Goal: Task Accomplishment & Management: Manage account settings

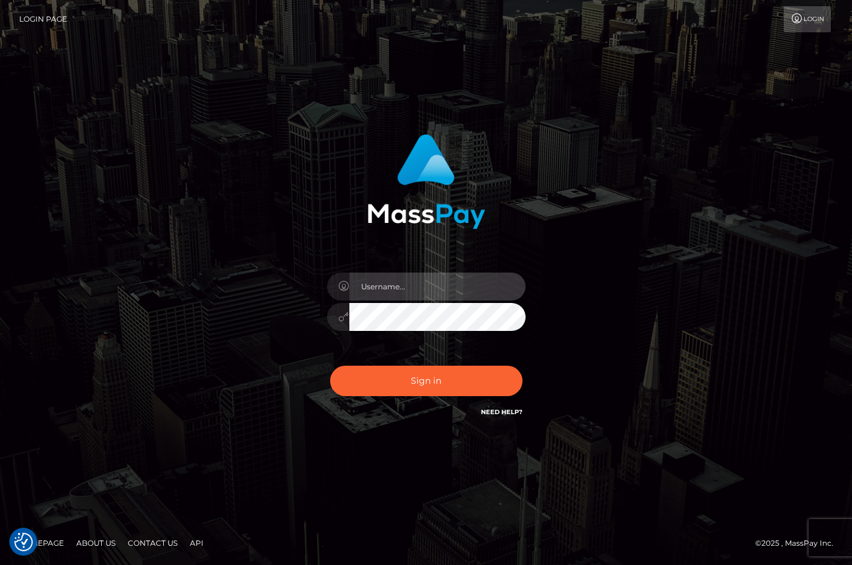
type input "christianc.xcite"
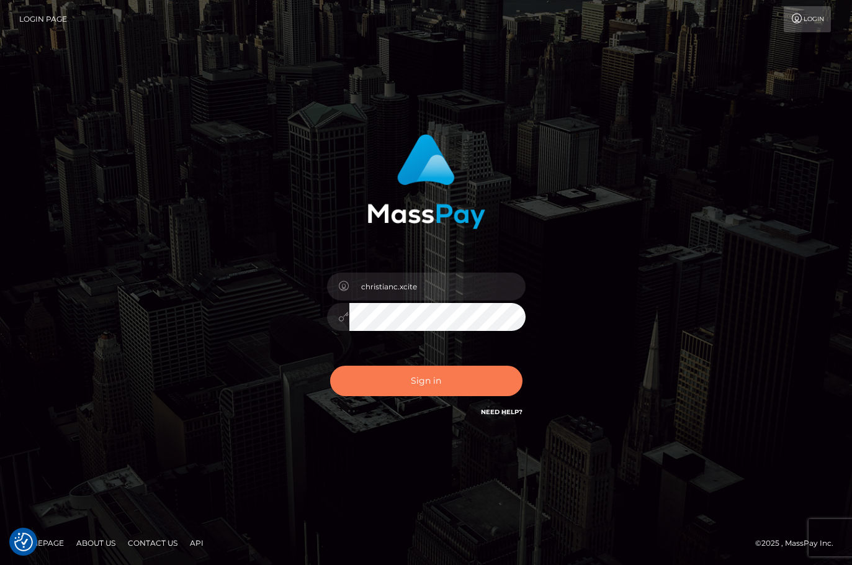
click at [434, 382] on button "Sign in" at bounding box center [426, 380] width 192 height 30
click at [809, 141] on div "christianc.xcite" at bounding box center [426, 283] width 852 height 502
click at [439, 378] on button "Sign in" at bounding box center [426, 380] width 192 height 30
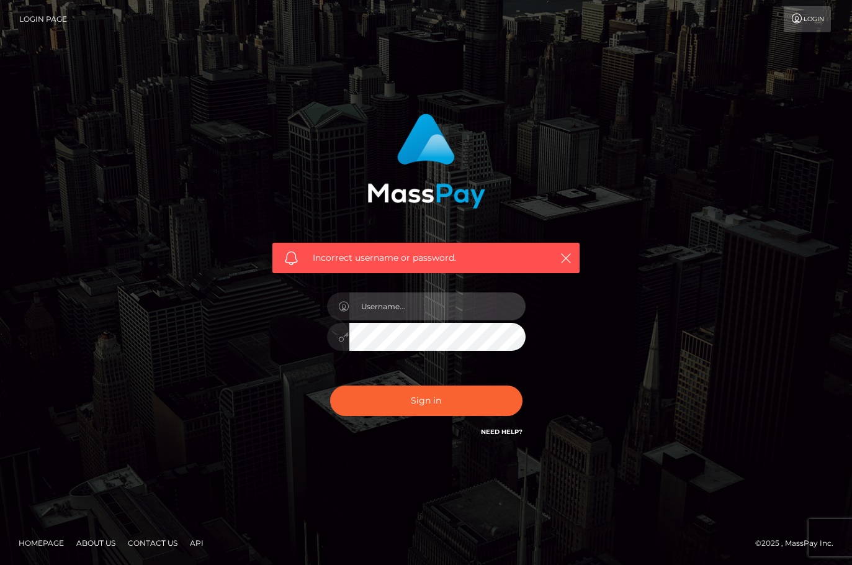
click at [424, 310] on input "text" at bounding box center [437, 306] width 176 height 28
type input "christianc.xcite"
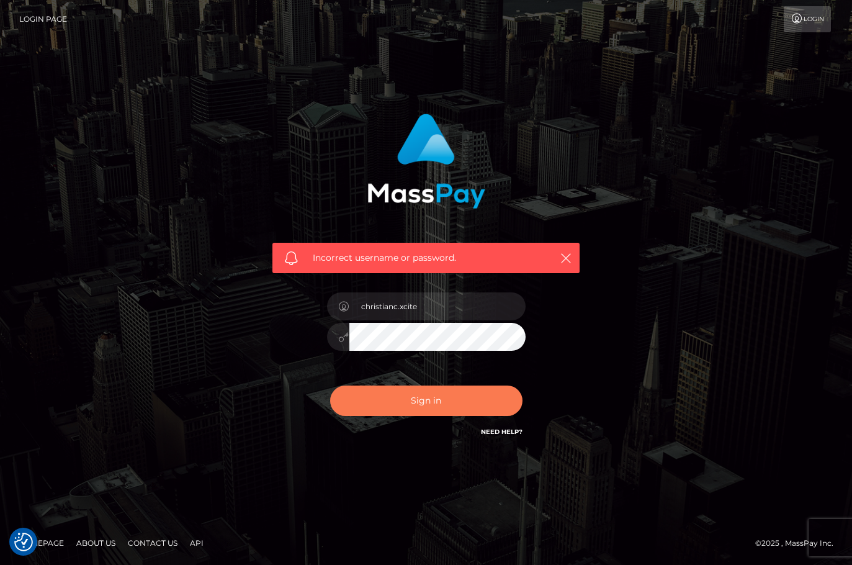
click at [423, 401] on button "Sign in" at bounding box center [426, 400] width 192 height 30
click at [550, 53] on div "Incorrect username or password. christianc.xcite" at bounding box center [426, 282] width 852 height 543
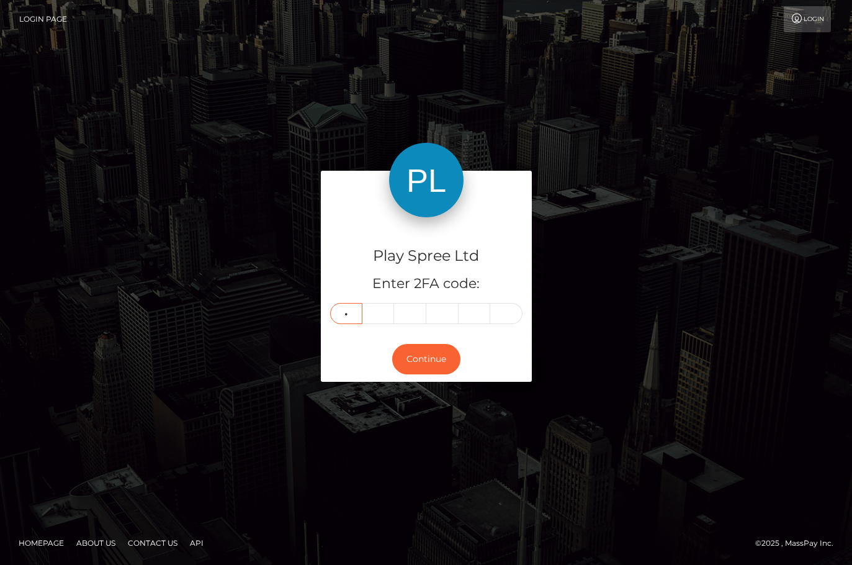
type input "7"
type input "1"
type input "3"
type input "2"
type input "3"
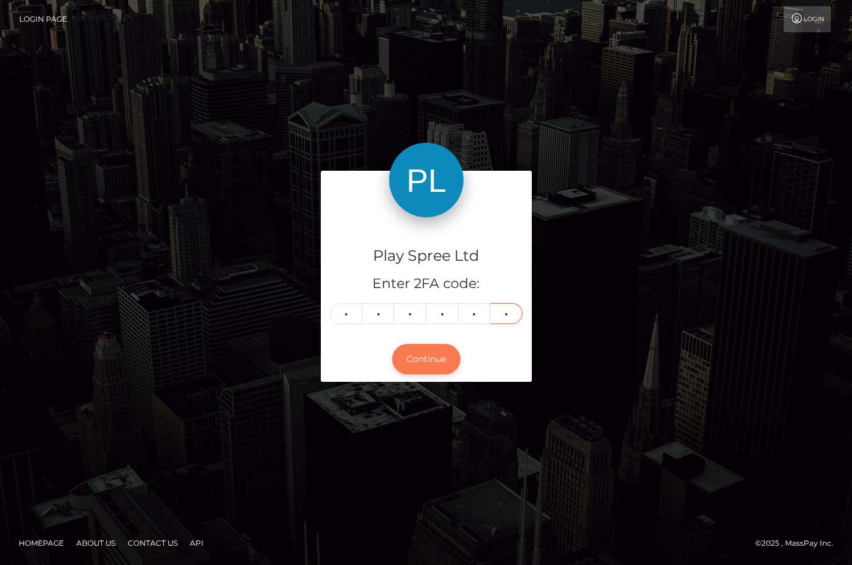
type input "0"
click at [437, 364] on button "Continue" at bounding box center [426, 359] width 68 height 30
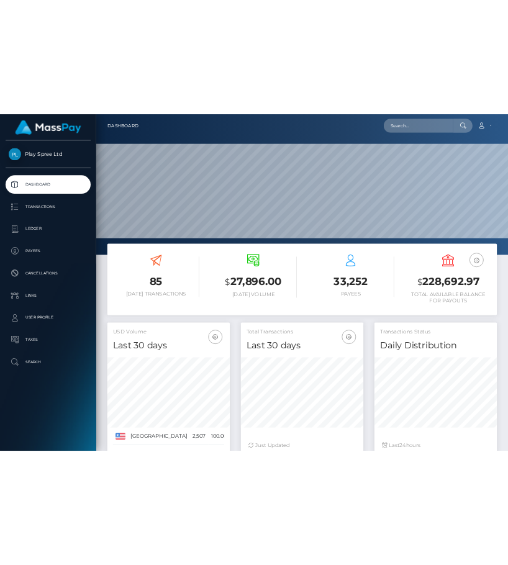
scroll to position [220, 205]
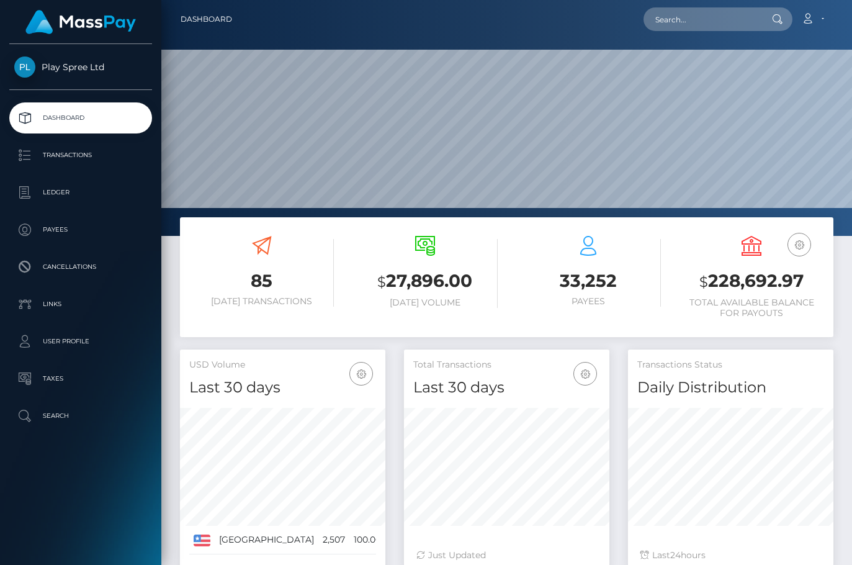
click at [740, 282] on h3 "$ 228,692.97" at bounding box center [751, 281] width 145 height 25
click at [742, 282] on h3 "$ 228,692.97" at bounding box center [751, 281] width 145 height 25
click at [736, 290] on h3 "$ 228,692.97" at bounding box center [751, 281] width 145 height 25
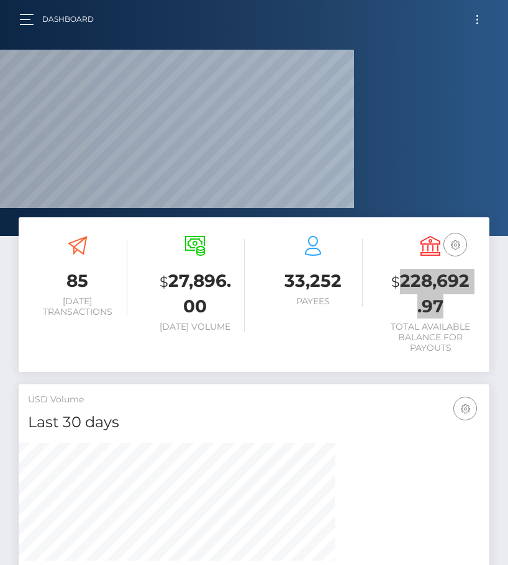
scroll to position [0, 0]
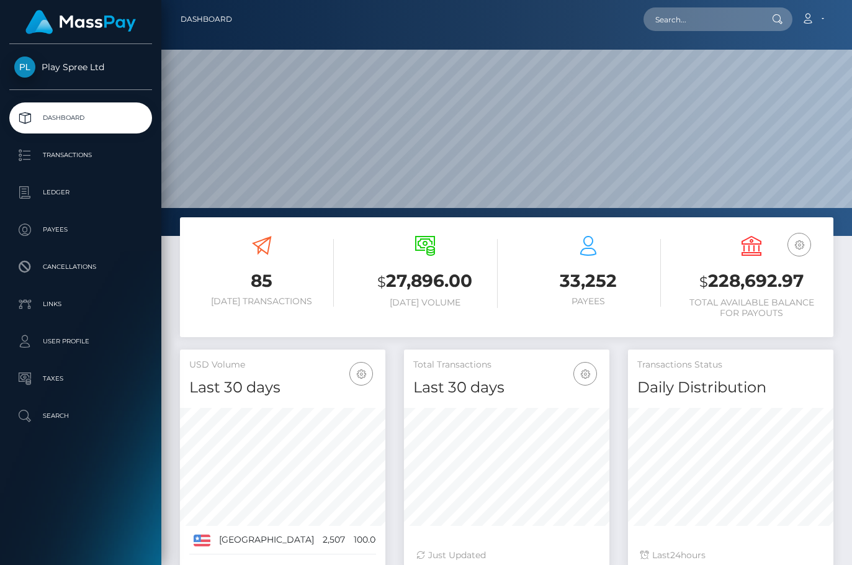
click at [755, 300] on h6 "Total Available Balance for Payouts" at bounding box center [751, 307] width 145 height 21
click at [751, 279] on h3 "$ 228,692.97" at bounding box center [751, 281] width 145 height 25
copy h3 "228,692.97"
